Goal: Navigation & Orientation: Find specific page/section

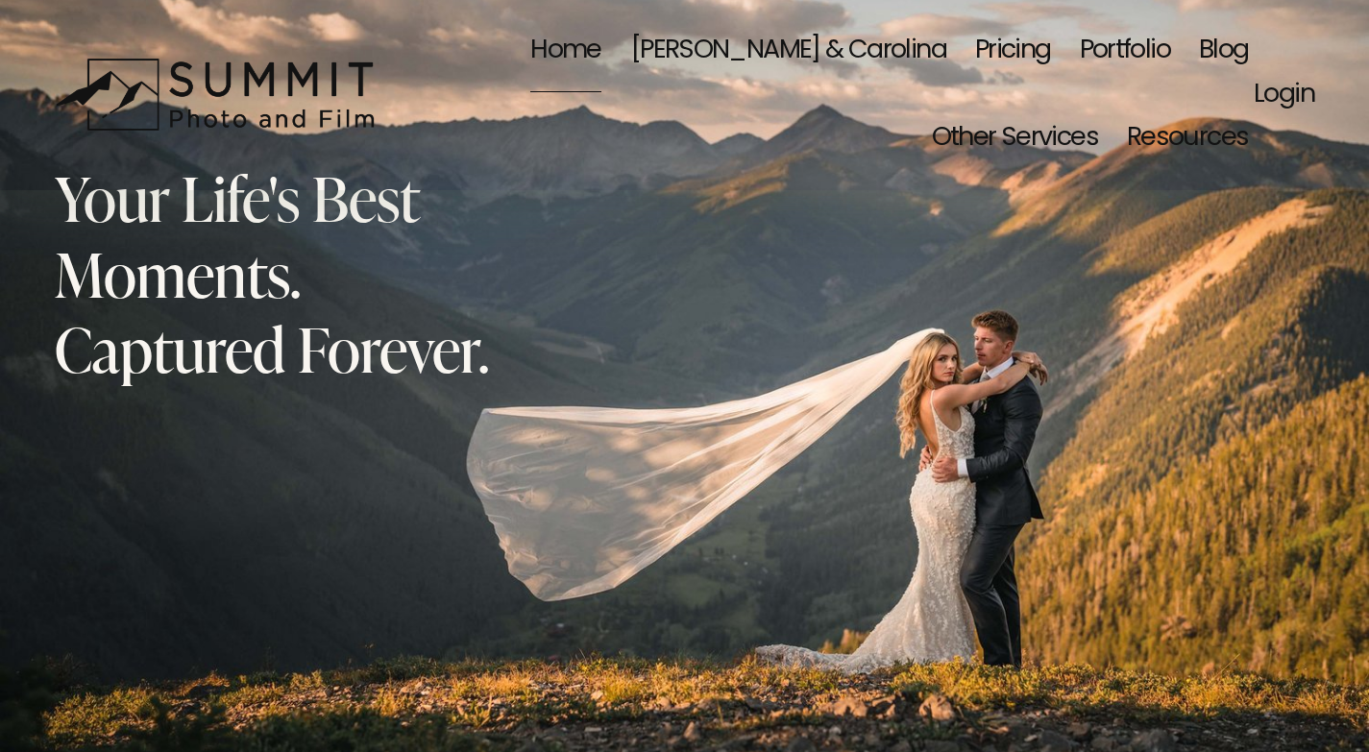
click at [1080, 40] on link "Portfolio" at bounding box center [1125, 51] width 90 height 88
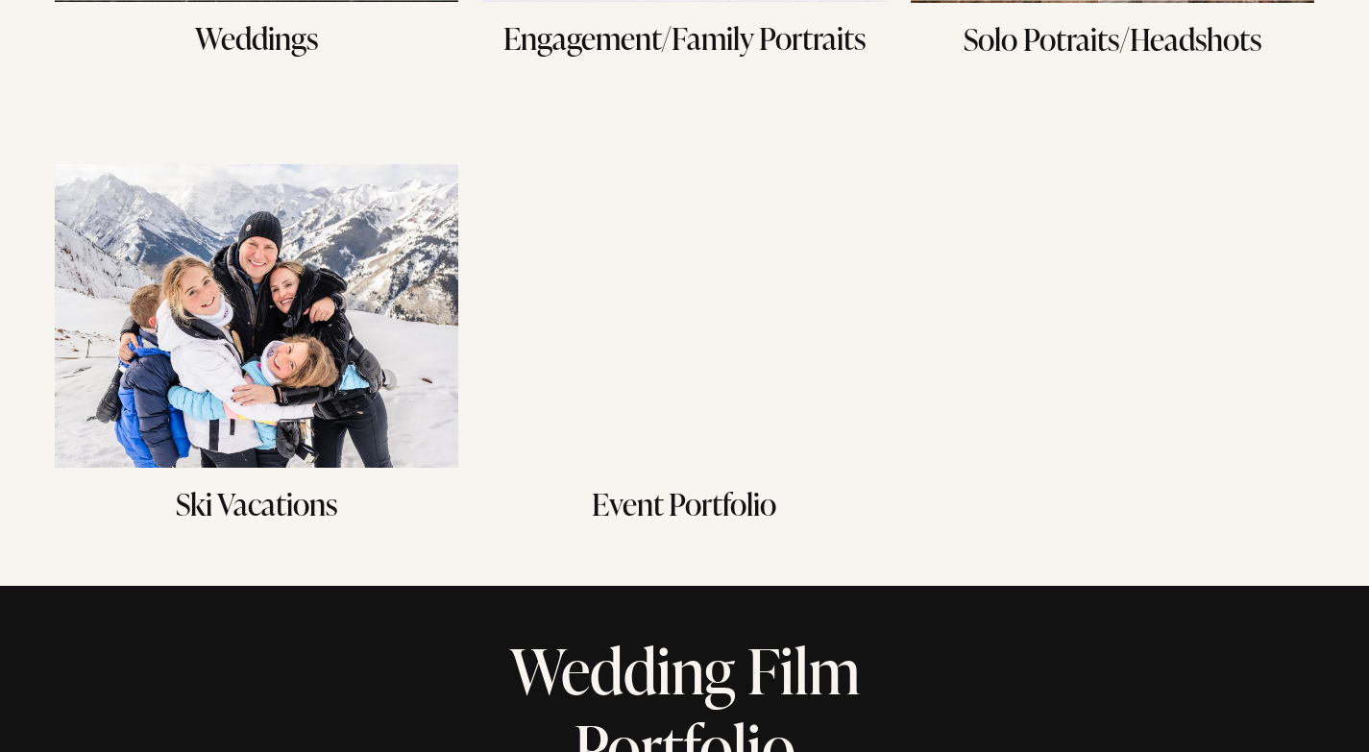
scroll to position [673, 0]
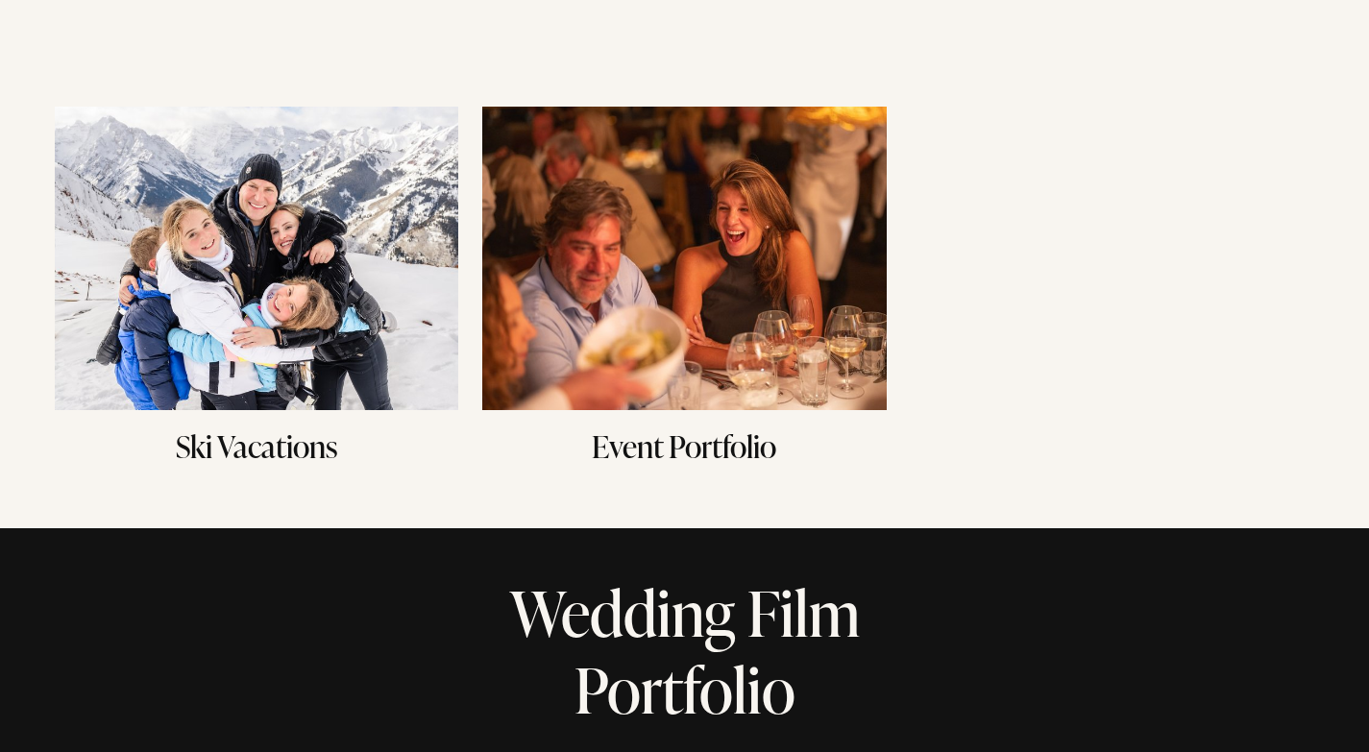
click at [657, 273] on img at bounding box center [684, 258] width 404 height 303
